Goal: Transaction & Acquisition: Book appointment/travel/reservation

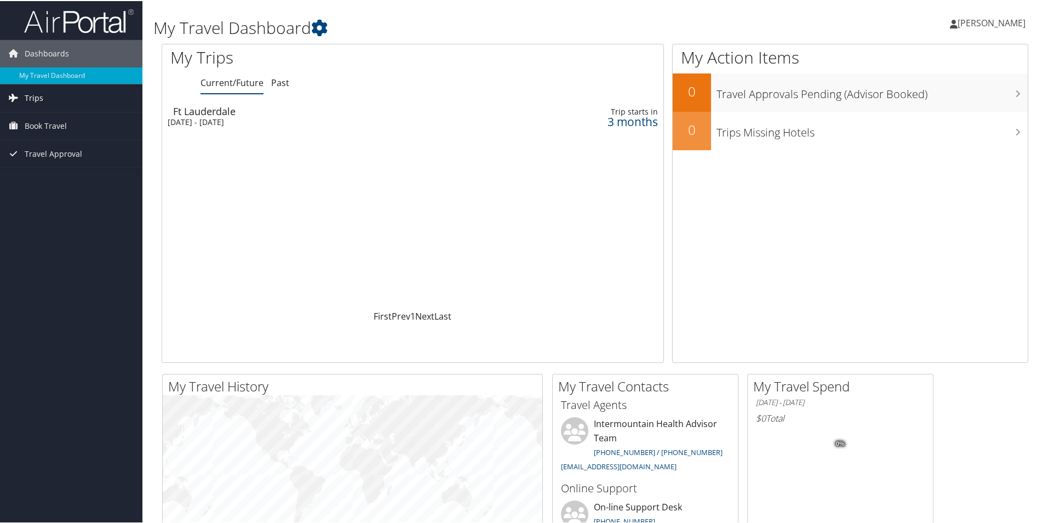
click at [43, 98] on link "Trips" at bounding box center [71, 96] width 142 height 27
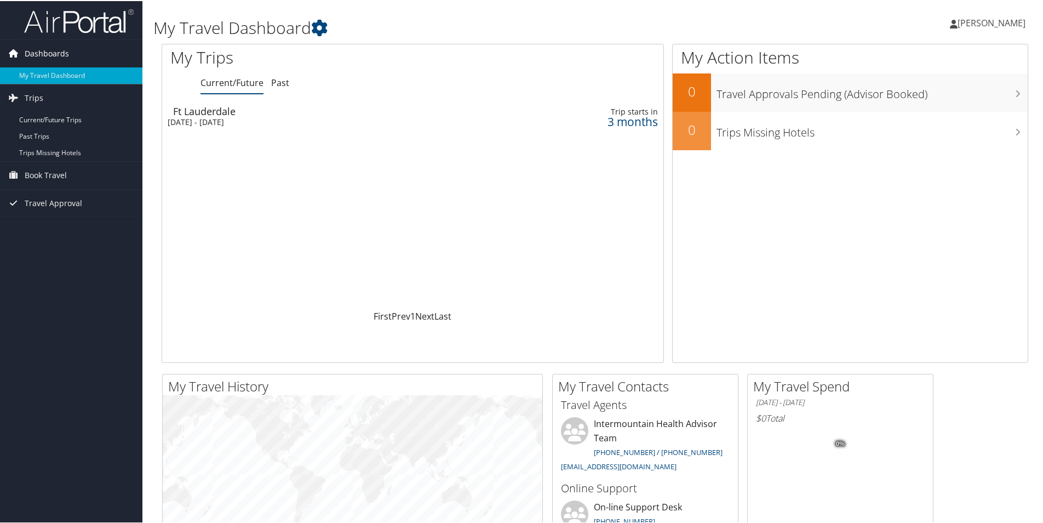
click at [62, 58] on span "Dashboards" at bounding box center [47, 52] width 44 height 27
click at [50, 173] on span "Book Travel" at bounding box center [46, 174] width 42 height 27
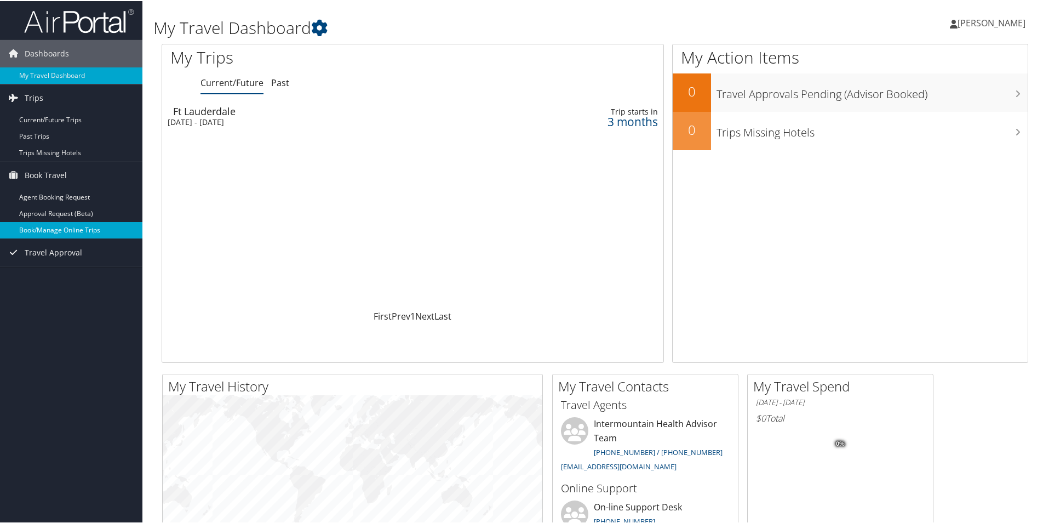
click at [49, 231] on link "Book/Manage Online Trips" at bounding box center [71, 229] width 142 height 16
click at [58, 229] on link "Book/Manage Online Trips" at bounding box center [71, 229] width 142 height 16
